Goal: Information Seeking & Learning: Learn about a topic

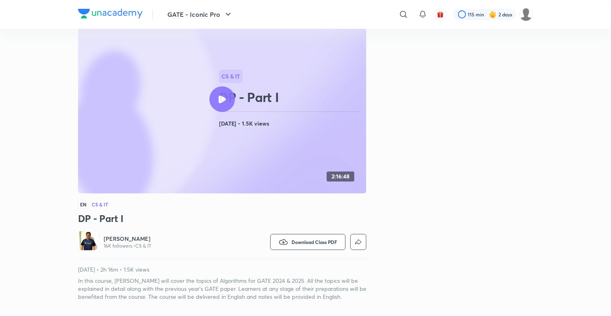
scroll to position [53, 0]
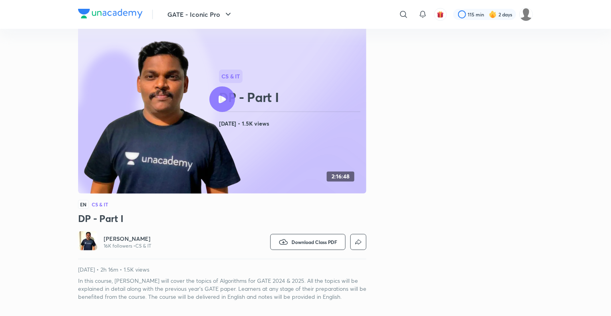
click at [99, 226] on div "CS & IT DP - Part I [DATE] • 1.5K views 2:16:48 EN CS & IT DP - Part I [PERSON_…" at bounding box center [222, 153] width 288 height 296
click at [99, 225] on div "CS & IT DP - Part I [DATE] • 1.5K views 2:16:48 EN CS & IT DP - Part I [PERSON_…" at bounding box center [222, 153] width 288 height 296
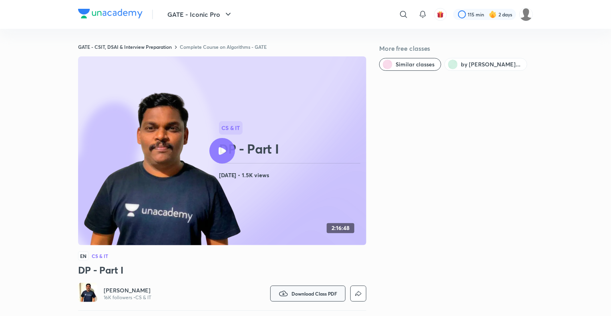
scroll to position [0, 0]
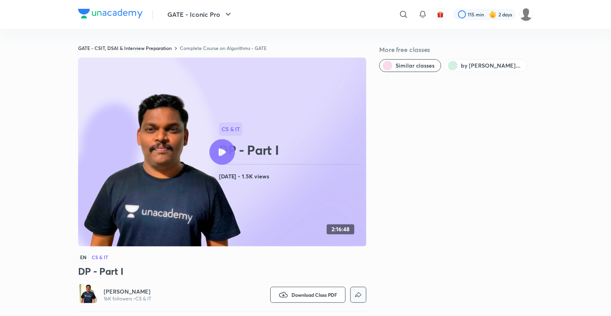
click at [361, 295] on icon "button" at bounding box center [358, 295] width 10 height 10
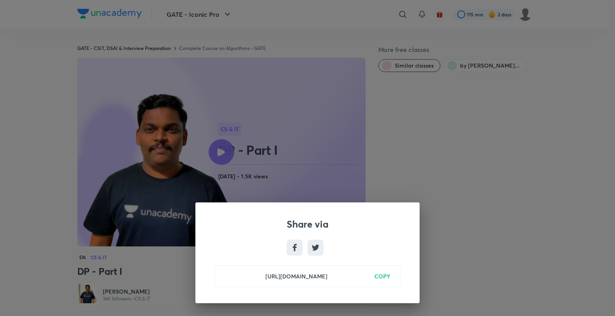
click at [466, 186] on div "Share via [URL][DOMAIN_NAME] COPY" at bounding box center [307, 158] width 615 height 316
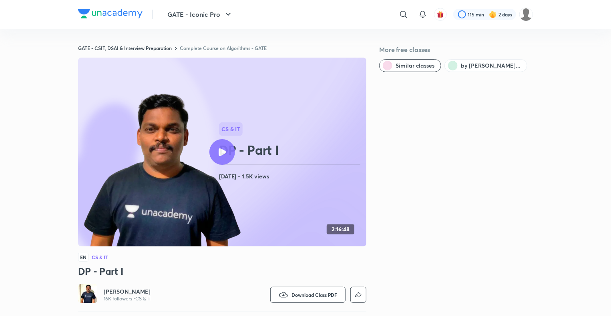
click at [230, 146] on div at bounding box center [222, 152] width 26 height 26
